Goal: Information Seeking & Learning: Check status

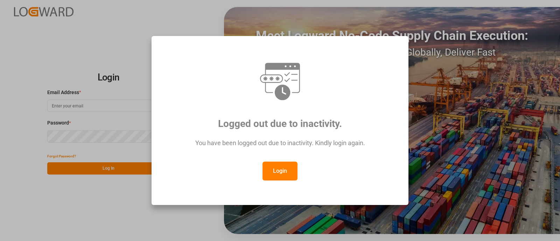
click at [282, 170] on button "Login" at bounding box center [279, 171] width 35 height 19
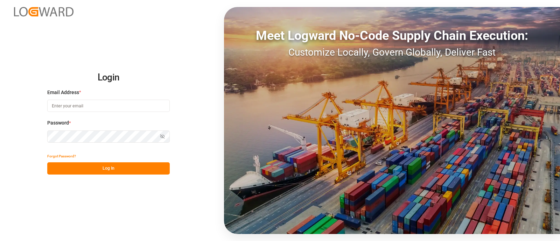
click at [94, 107] on input at bounding box center [108, 106] width 122 height 12
type input "[PERSON_NAME][EMAIL_ADDRESS][PERSON_NAME][DOMAIN_NAME]"
click at [126, 166] on button "Log In" at bounding box center [108, 168] width 122 height 12
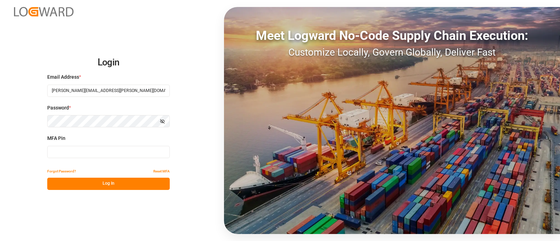
click at [114, 155] on input at bounding box center [108, 152] width 122 height 12
type input "320921"
click at [129, 181] on button "Log In" at bounding box center [108, 184] width 122 height 12
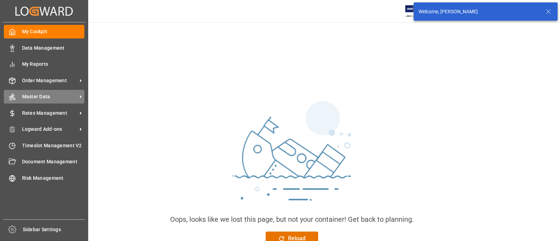
click at [30, 92] on div "Master Data Master Data" at bounding box center [44, 97] width 80 height 14
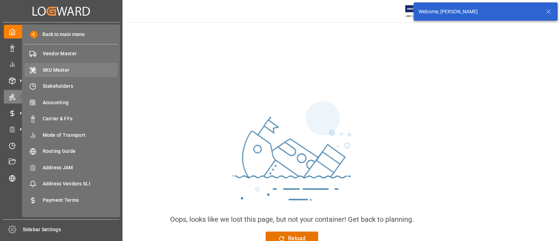
click at [63, 70] on span "SKU Master" at bounding box center [80, 69] width 75 height 7
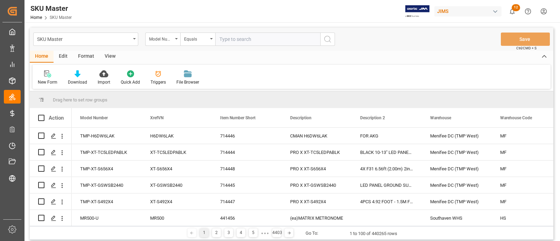
click at [241, 39] on input "text" at bounding box center [267, 39] width 105 height 13
type input "HE360"
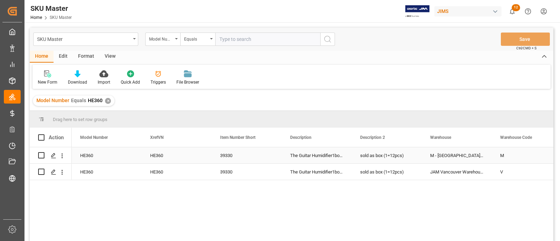
click at [268, 156] on div "39330" at bounding box center [247, 155] width 70 height 16
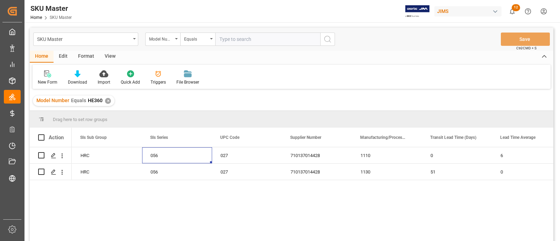
scroll to position [0, 1400]
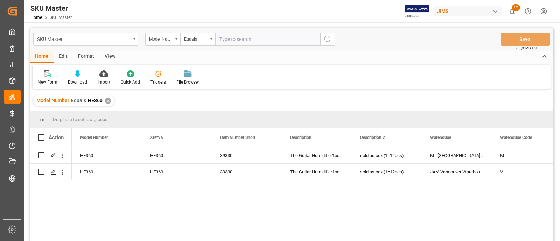
click at [115, 41] on div "SKU Master" at bounding box center [83, 38] width 93 height 9
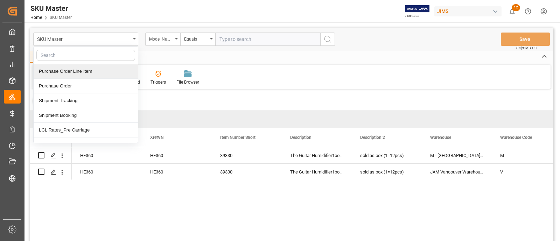
click at [103, 58] on input "text" at bounding box center [85, 55] width 99 height 11
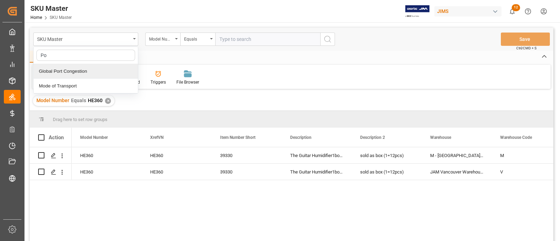
type input "P"
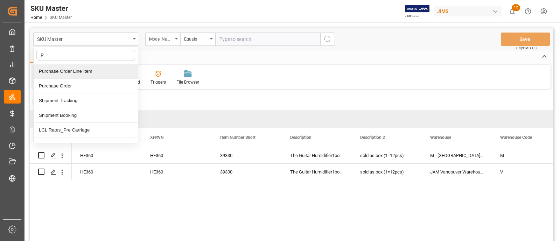
click at [78, 67] on div "Purchase Order Line Item" at bounding box center [86, 71] width 104 height 15
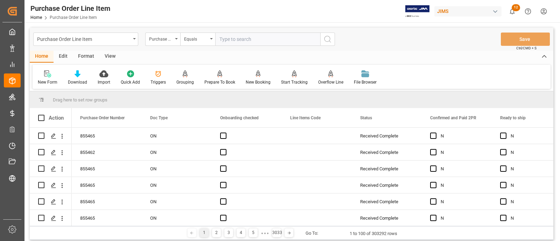
click at [244, 40] on input "text" at bounding box center [267, 39] width 105 height 13
paste input "HE360"
type input "HE360"
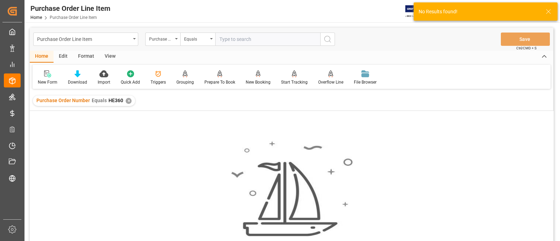
paste input "840176"
type input "840176"
click at [127, 100] on div "✕" at bounding box center [129, 101] width 6 height 6
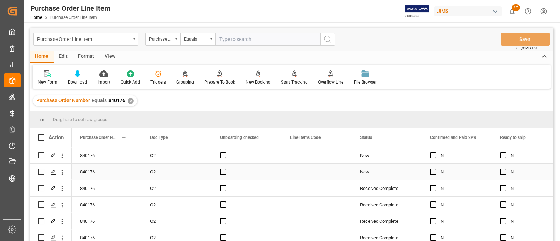
click at [286, 176] on div "Press SPACE to select this row." at bounding box center [317, 172] width 70 height 16
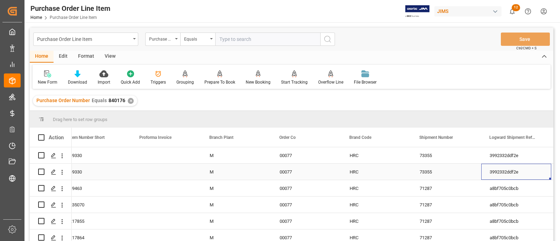
scroll to position [0, 920]
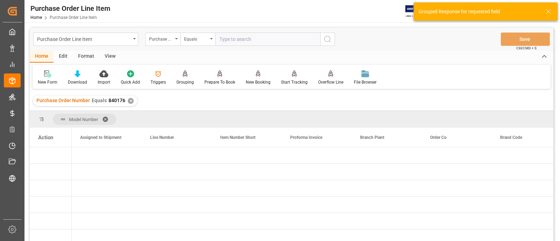
drag, startPoint x: 157, startPoint y: 124, endPoint x: 127, endPoint y: 162, distance: 47.8
click at [127, 162] on div "Press SPACE to select this row." at bounding box center [107, 155] width 70 height 16
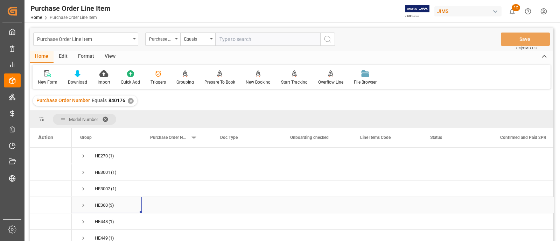
click at [83, 204] on span "Press SPACE to select this row." at bounding box center [83, 205] width 6 height 6
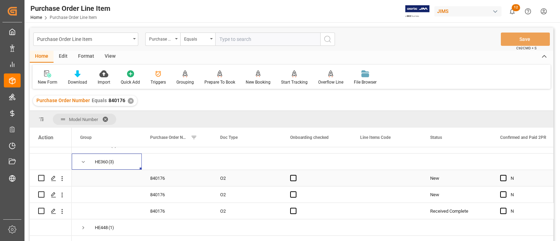
click at [203, 182] on div "840176" at bounding box center [177, 178] width 70 height 16
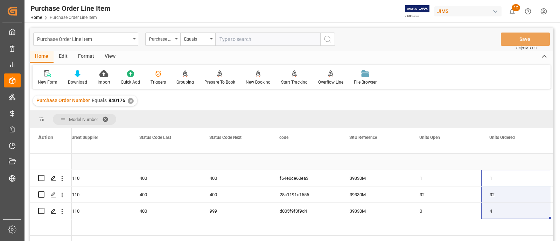
click at [131, 163] on div "Press SPACE to select this row." at bounding box center [166, 162] width 70 height 16
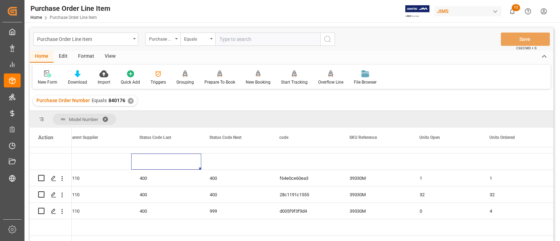
click at [131, 101] on div "✕" at bounding box center [131, 101] width 6 height 6
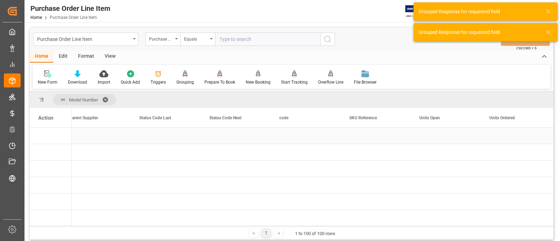
click at [265, 136] on div "Press SPACE to select this row." at bounding box center [236, 136] width 70 height 16
click at [106, 97] on span at bounding box center [107, 100] width 11 height 6
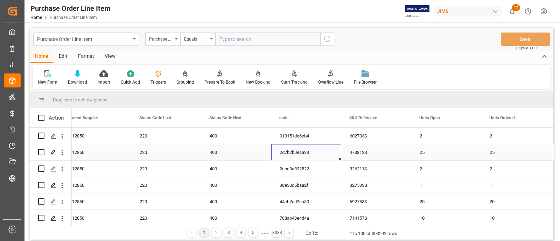
click at [290, 150] on div "2d7b2b0eaa33" at bounding box center [306, 152] width 70 height 16
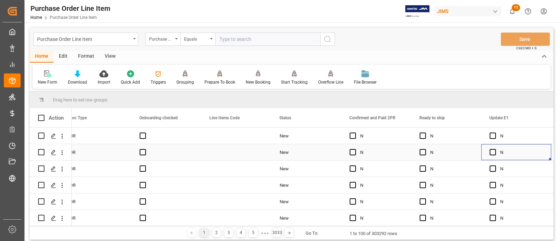
scroll to position [0, 150]
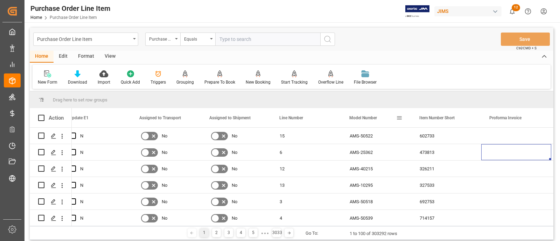
click at [401, 120] on span at bounding box center [399, 118] width 6 height 6
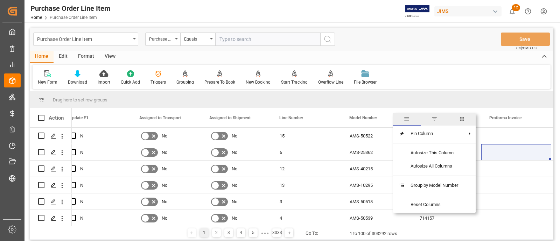
click at [437, 119] on span "filter" at bounding box center [434, 119] width 6 height 6
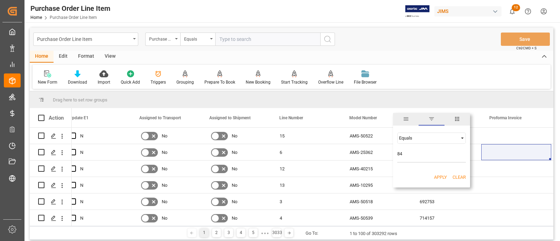
type input "8"
type input "HE360"
click at [436, 176] on button "Apply" at bounding box center [440, 177] width 13 height 7
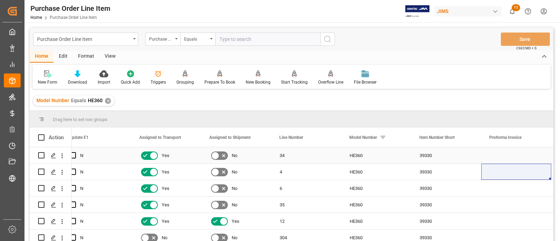
click at [337, 155] on div "34" at bounding box center [306, 155] width 70 height 16
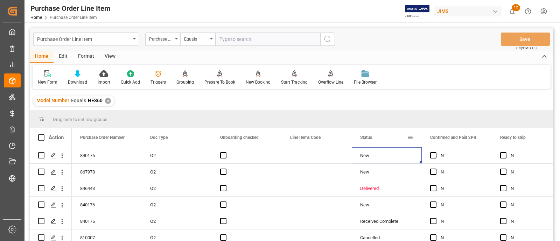
click at [372, 138] on span "Status" at bounding box center [366, 137] width 12 height 5
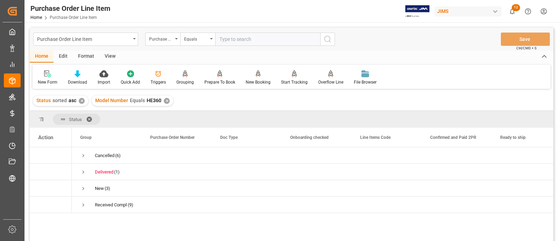
drag, startPoint x: 357, startPoint y: 118, endPoint x: 82, endPoint y: 189, distance: 284.5
click at [82, 189] on span "Press SPACE to select this row." at bounding box center [83, 188] width 6 height 6
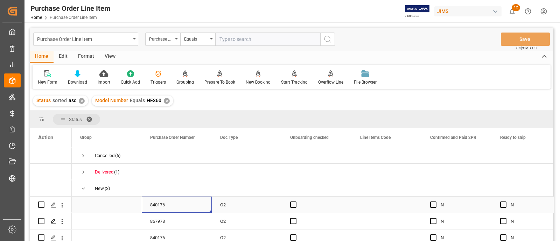
click at [188, 203] on div "840176" at bounding box center [177, 205] width 70 height 16
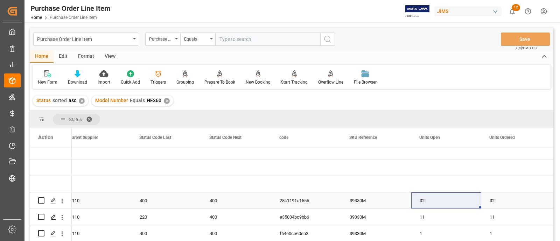
click at [420, 203] on div "32" at bounding box center [446, 200] width 70 height 16
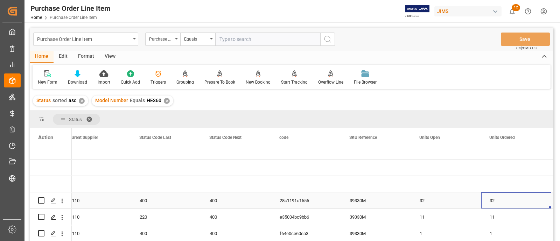
click at [413, 203] on div "32" at bounding box center [446, 200] width 70 height 16
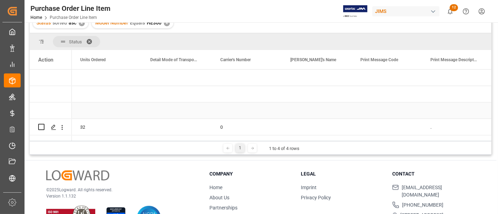
click at [215, 109] on div "Press SPACE to select this row." at bounding box center [247, 111] width 70 height 16
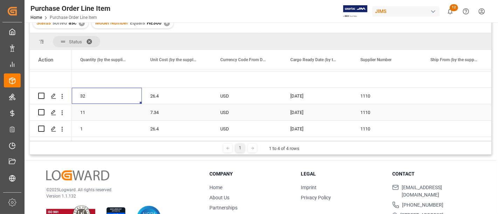
scroll to position [0, 5670]
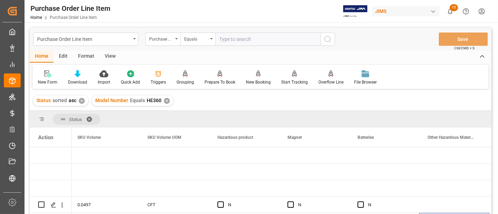
click at [112, 57] on div "View" at bounding box center [109, 57] width 21 height 12
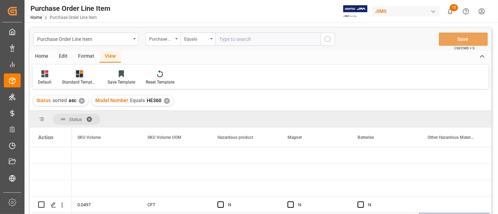
click at [75, 80] on div "Standard Templates" at bounding box center [79, 82] width 35 height 6
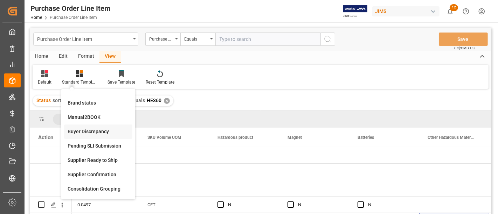
click at [94, 131] on div "Buyer Discrepancy" at bounding box center [98, 131] width 61 height 7
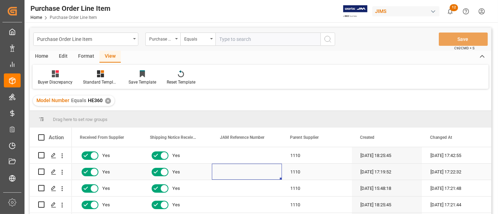
click at [238, 169] on div "Press SPACE to select this row." at bounding box center [247, 172] width 70 height 16
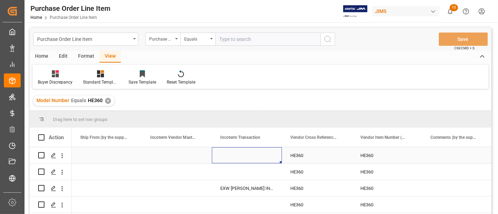
click at [238, 155] on div "Press SPACE to select this row." at bounding box center [247, 155] width 70 height 16
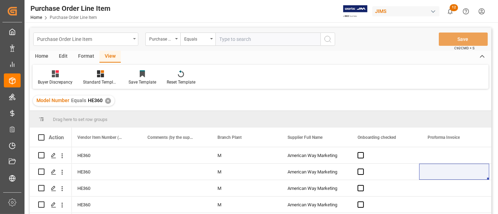
click at [100, 41] on div "Purchase Order Line Item" at bounding box center [83, 38] width 93 height 9
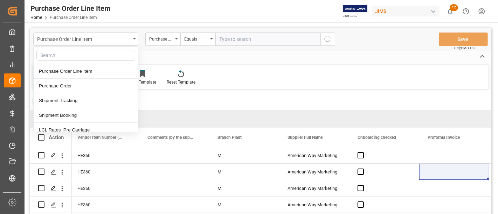
type input "v"
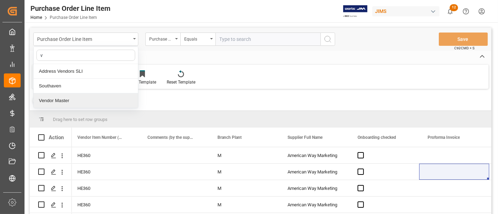
click at [75, 99] on div "Vendor Master" at bounding box center [86, 100] width 104 height 15
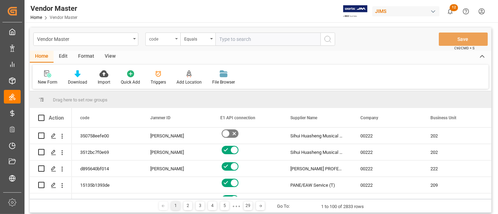
click at [153, 37] on div "code" at bounding box center [161, 38] width 24 height 8
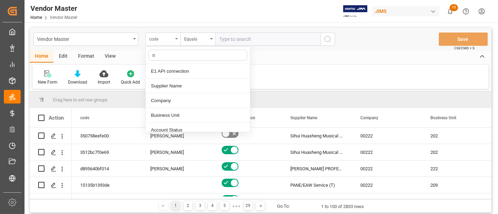
type input "nu"
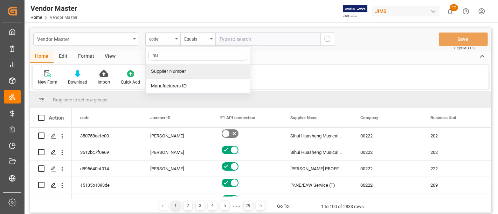
click at [174, 67] on div "Supplier Number" at bounding box center [198, 71] width 104 height 15
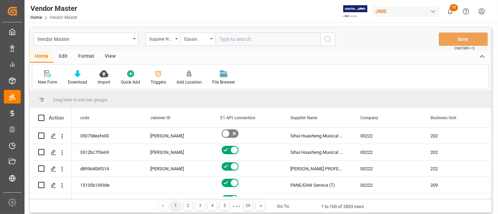
click at [252, 41] on input "text" at bounding box center [267, 39] width 105 height 13
paste input "780571"
type input "780571"
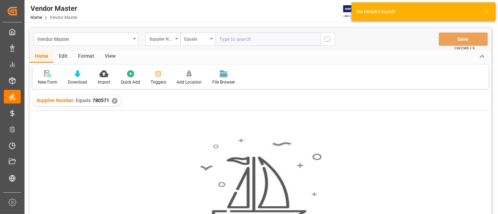
click at [113, 99] on div "✕" at bounding box center [115, 101] width 6 height 6
